Goal: Navigation & Orientation: Find specific page/section

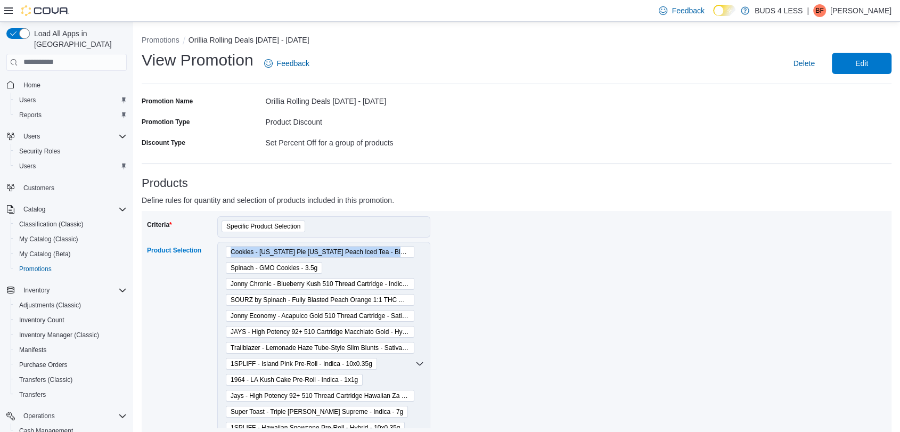
drag, startPoint x: 224, startPoint y: 253, endPoint x: 412, endPoint y: 252, distance: 188.4
click at [412, 252] on div "Cookies - Georgia Pie California Peach Iced Tea - Blend - 355ml Spinach - GMO C…" at bounding box center [323, 364] width 213 height 244
copy span "Cookies - Georgia Pie California Peach Iced Tea - Blend - 355ml"
drag, startPoint x: 221, startPoint y: 268, endPoint x: 327, endPoint y: 269, distance: 105.9
click at [327, 269] on div "Cookies - Georgia Pie California Peach Iced Tea - Blend - 355ml Spinach - GMO C…" at bounding box center [323, 364] width 213 height 244
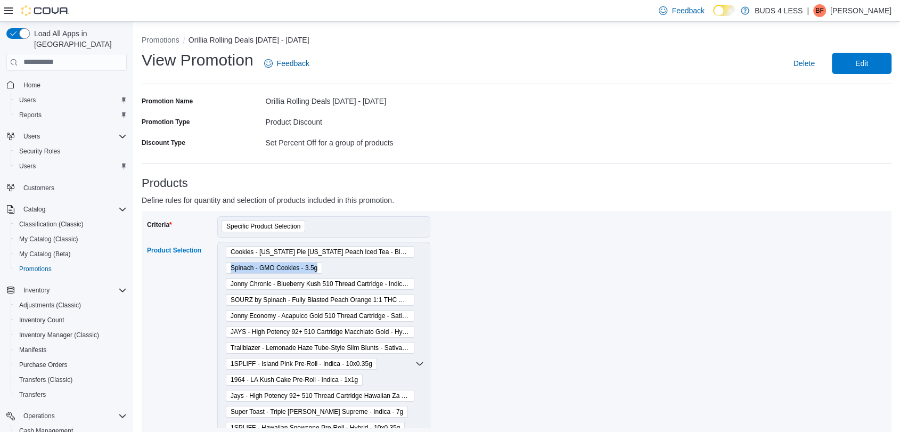
copy span "Spinach - GMO Cookies - 3.5g"
drag, startPoint x: 222, startPoint y: 286, endPoint x: 413, endPoint y: 284, distance: 190.6
click at [413, 284] on div "Cookies - Georgia Pie California Peach Iced Tea - Blend - 355ml Spinach - GMO C…" at bounding box center [323, 364] width 213 height 244
copy span "Jonny Chronic - Blueberry Kush 510 Thread Cartridge - Indica - 1g"
drag, startPoint x: 221, startPoint y: 299, endPoint x: 409, endPoint y: 299, distance: 187.4
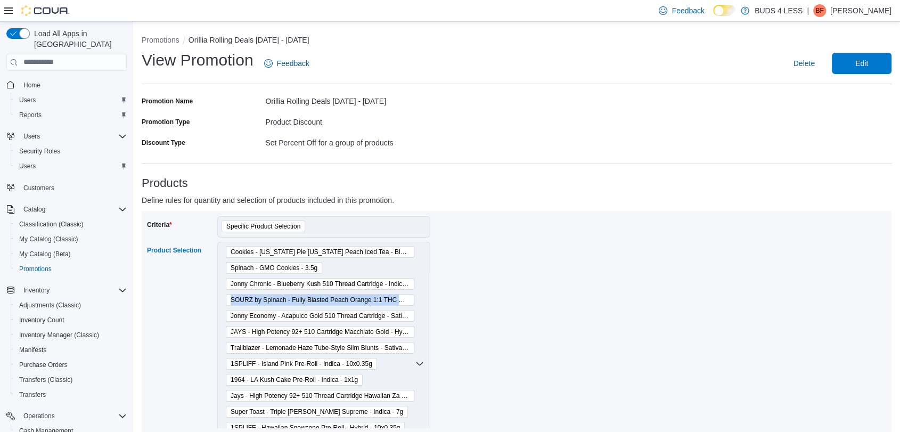
click at [409, 299] on div "Cookies - Georgia Pie California Peach Iced Tea - Blend - 355ml Spinach - GMO C…" at bounding box center [323, 364] width 213 height 244
copy span "SOURZ by Spinach - Fully Blasted Peach Orange 1:1 THC CBD Gummy - Hybrid - 1 Pa…"
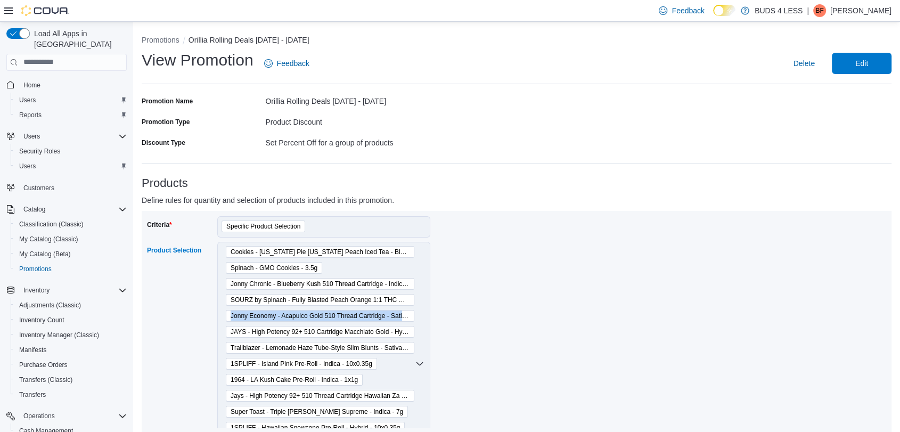
drag, startPoint x: 221, startPoint y: 316, endPoint x: 413, endPoint y: 314, distance: 191.6
click at [413, 314] on div "Cookies - Georgia Pie California Peach Iced Tea - Blend - 355ml Spinach - GMO C…" at bounding box center [323, 364] width 213 height 244
copy span "Jonny Economy - Acapulco Gold 510 Thread Cartridge - Sativa - 1g"
drag, startPoint x: 222, startPoint y: 332, endPoint x: 417, endPoint y: 332, distance: 195.3
click at [417, 332] on div "Cookies - Georgia Pie California Peach Iced Tea - Blend - 355ml Spinach - GMO C…" at bounding box center [323, 364] width 213 height 244
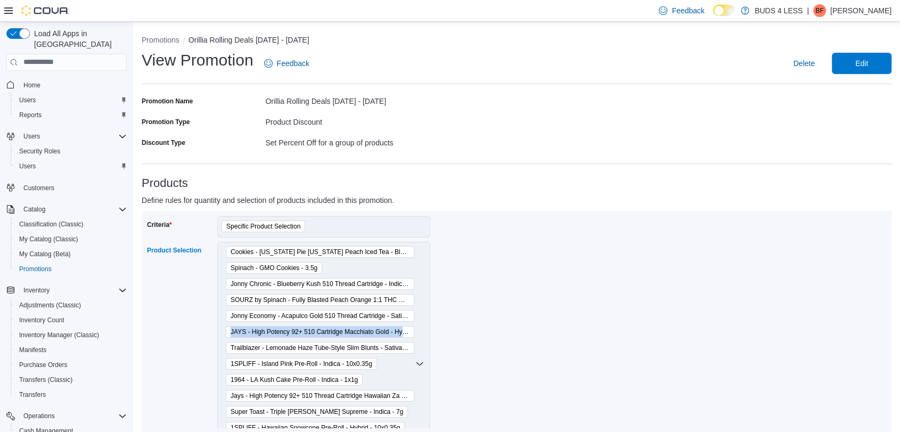
copy span "JAYS - High Potency 92+ 510 Cartridge Macchiato Gold - Hybrid - 0.95g"
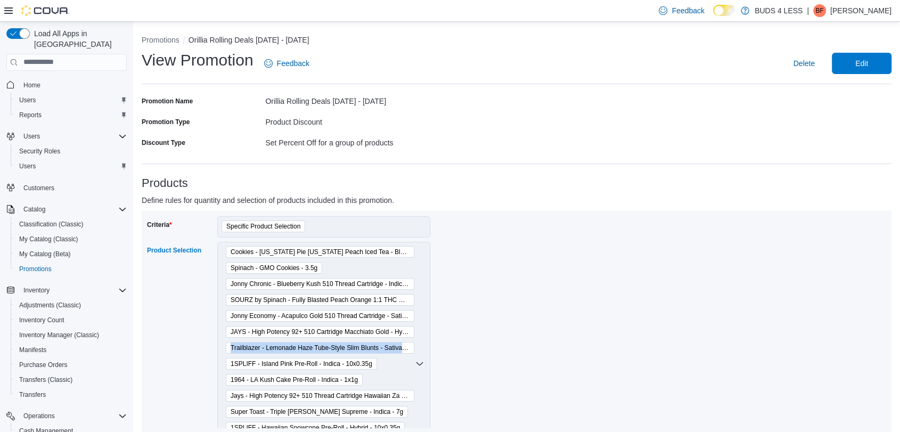
drag, startPoint x: 223, startPoint y: 348, endPoint x: 413, endPoint y: 349, distance: 189.5
click at [413, 349] on div "Cookies - Georgia Pie California Peach Iced Tea - Blend - 355ml Spinach - GMO C…" at bounding box center [323, 364] width 213 height 244
copy span "Trailblazer - Lemonade Haze Tube-Style Slim Blunts - Sativa - 10x0.4g"
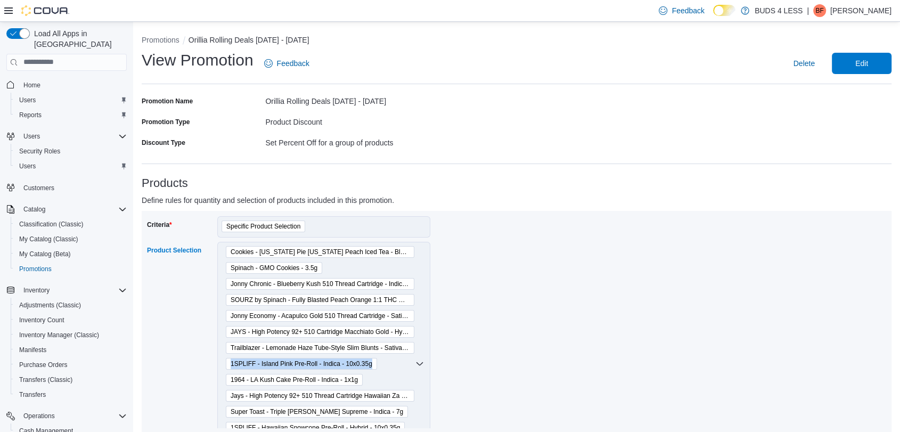
drag, startPoint x: 220, startPoint y: 362, endPoint x: 388, endPoint y: 363, distance: 167.1
click at [388, 363] on div "Cookies - Georgia Pie California Peach Iced Tea - Blend - 355ml Spinach - GMO C…" at bounding box center [323, 364] width 213 height 244
copy span "1SPLIFF - Island Pink Pre-Roll - Indica - 10x0.35g"
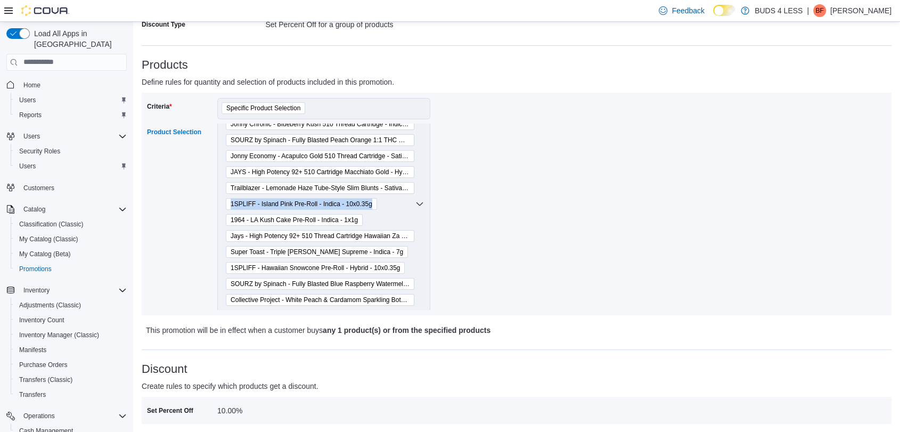
scroll to position [57, 0]
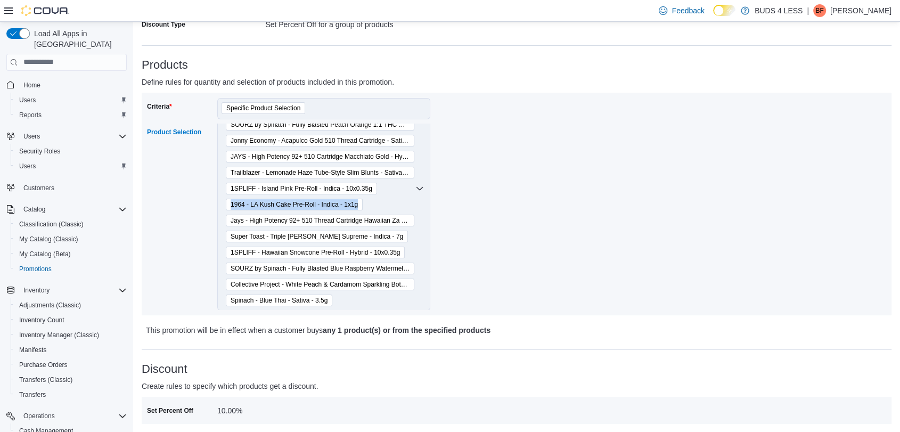
drag, startPoint x: 218, startPoint y: 203, endPoint x: 370, endPoint y: 203, distance: 152.2
click at [370, 203] on div "Cookies - Georgia Pie California Peach Iced Tea - Blend - 355ml Spinach - GMO C…" at bounding box center [323, 189] width 213 height 244
copy span "1964 - LA Kush Cake Pre-Roll - Indica - 1x1g"
drag, startPoint x: 220, startPoint y: 220, endPoint x: 411, endPoint y: 221, distance: 190.6
click at [411, 221] on div "Cookies - Georgia Pie California Peach Iced Tea - Blend - 355ml Spinach - GMO C…" at bounding box center [323, 189] width 213 height 244
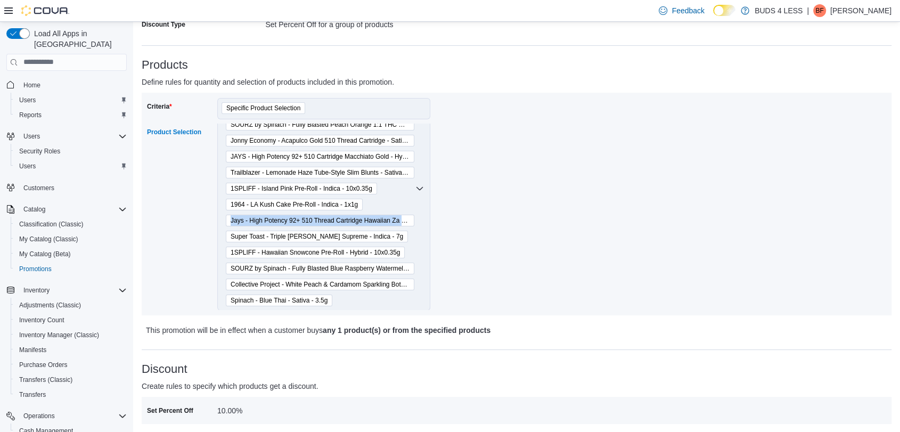
copy span "Jays - High Potency 92+ 510 Thread Cartridge Hawaiian Za - Indica - 0.95g"
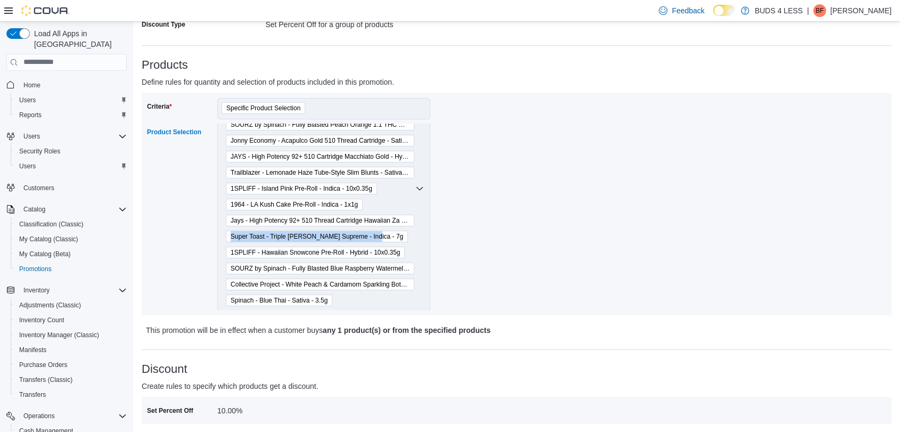
drag, startPoint x: 221, startPoint y: 236, endPoint x: 381, endPoint y: 237, distance: 159.2
click at [381, 237] on div "Cookies - Georgia Pie California Peach Iced Tea - Blend - 355ml Spinach - GMO C…" at bounding box center [323, 189] width 213 height 244
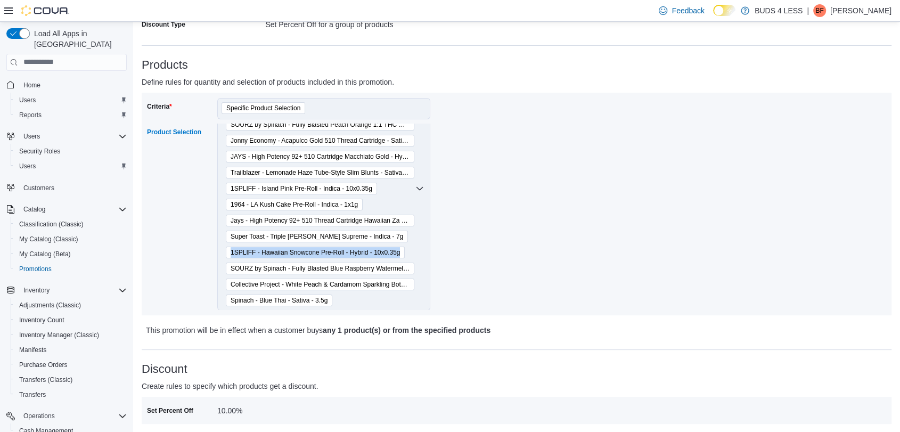
drag, startPoint x: 222, startPoint y: 253, endPoint x: 413, endPoint y: 252, distance: 190.6
click at [413, 252] on div "Cookies - Georgia Pie California Peach Iced Tea - Blend - 355ml Spinach - GMO C…" at bounding box center [323, 189] width 213 height 244
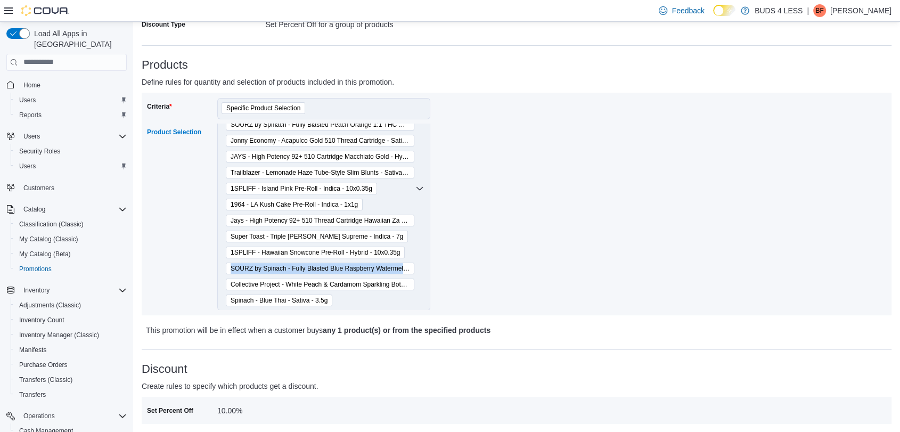
drag, startPoint x: 219, startPoint y: 268, endPoint x: 413, endPoint y: 267, distance: 193.8
click at [413, 267] on div "Cookies - Georgia Pie California Peach Iced Tea - Blend - 355ml Spinach - GMO C…" at bounding box center [323, 189] width 213 height 244
drag, startPoint x: 221, startPoint y: 283, endPoint x: 411, endPoint y: 284, distance: 190.0
click at [411, 284] on div "Cookies - Georgia Pie California Peach Iced Tea - Blend - 355ml Spinach - GMO C…" at bounding box center [323, 189] width 213 height 244
drag, startPoint x: 219, startPoint y: 298, endPoint x: 342, endPoint y: 299, distance: 123.0
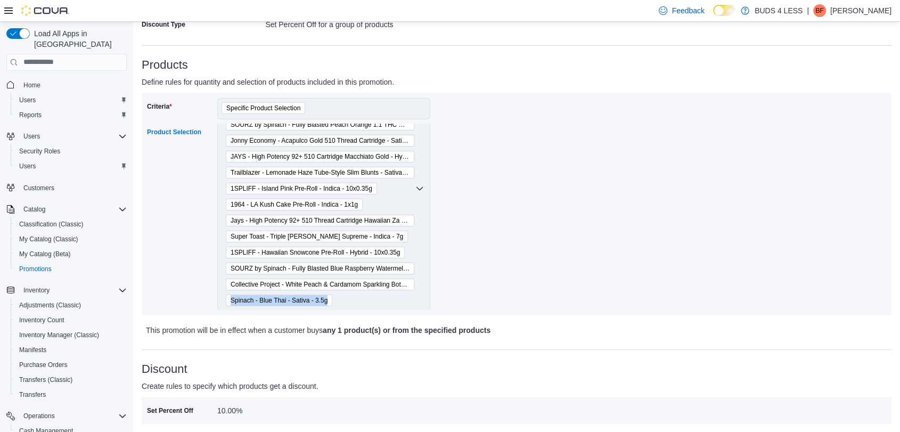
click at [342, 299] on div "Cookies - Georgia Pie California Peach Iced Tea - Blend - 355ml Spinach - GMO C…" at bounding box center [323, 189] width 213 height 244
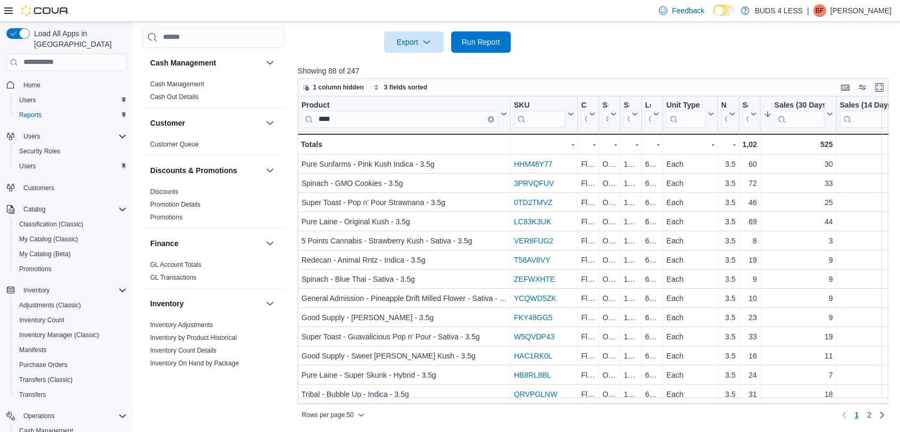
scroll to position [295, 0]
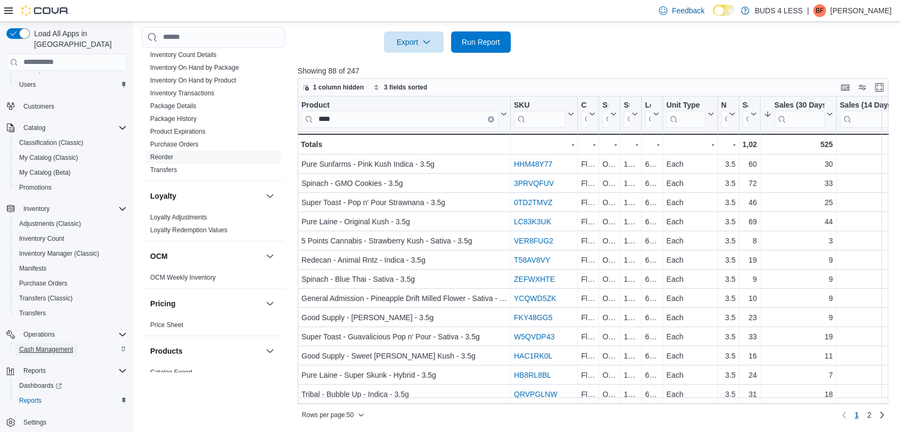
click at [31, 345] on span "Cash Management" at bounding box center [46, 349] width 54 height 9
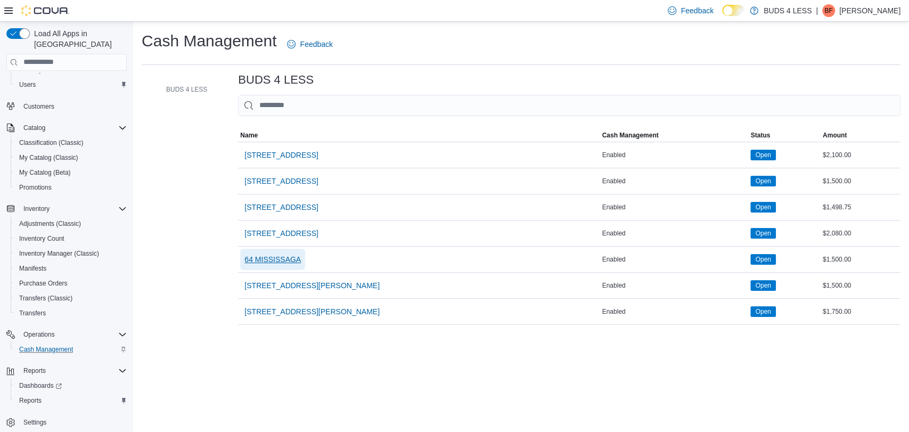
click at [274, 254] on span "64 MISSISSAGA" at bounding box center [272, 259] width 56 height 11
